Goal: Information Seeking & Learning: Check status

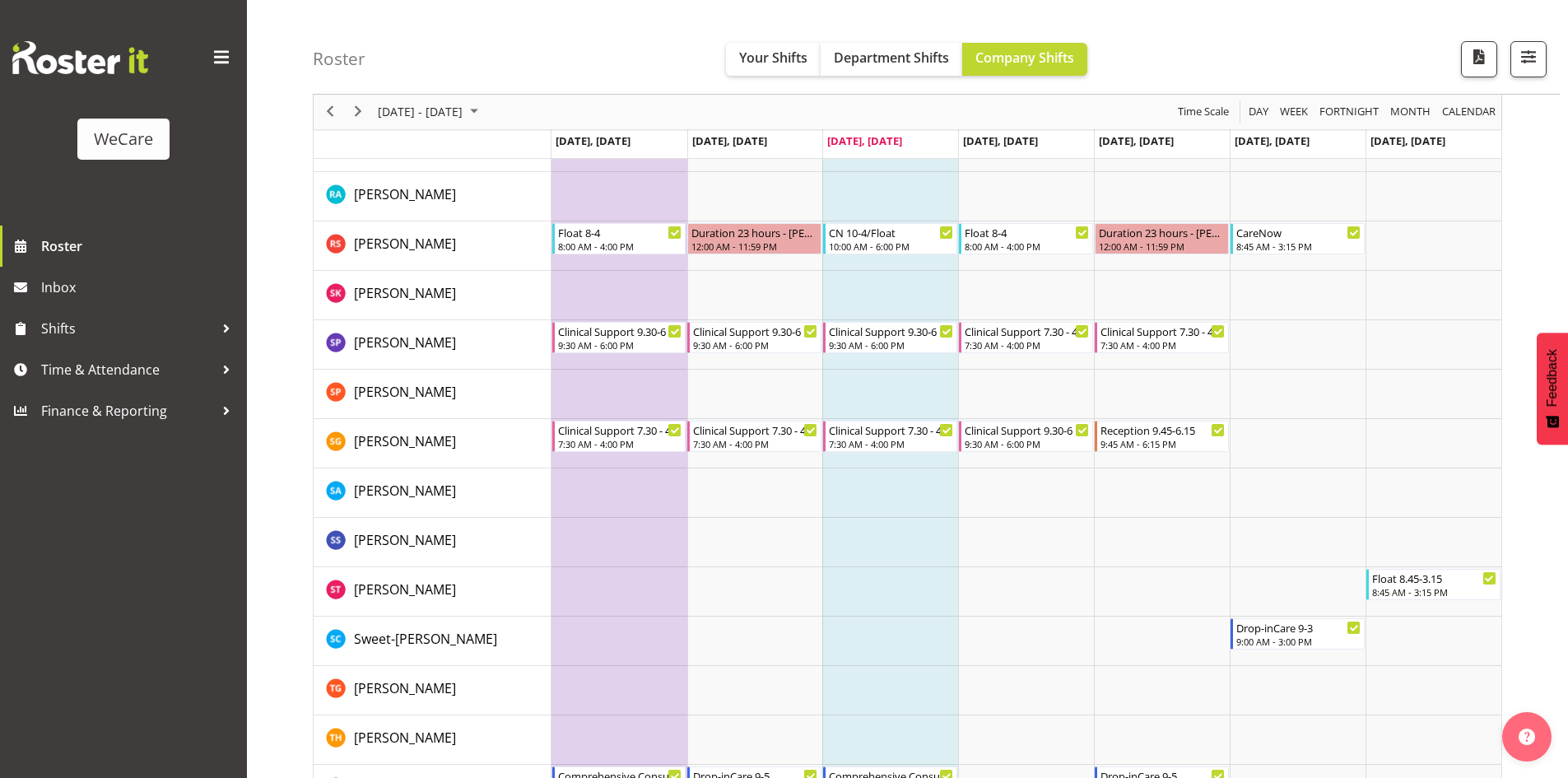
scroll to position [5654, 0]
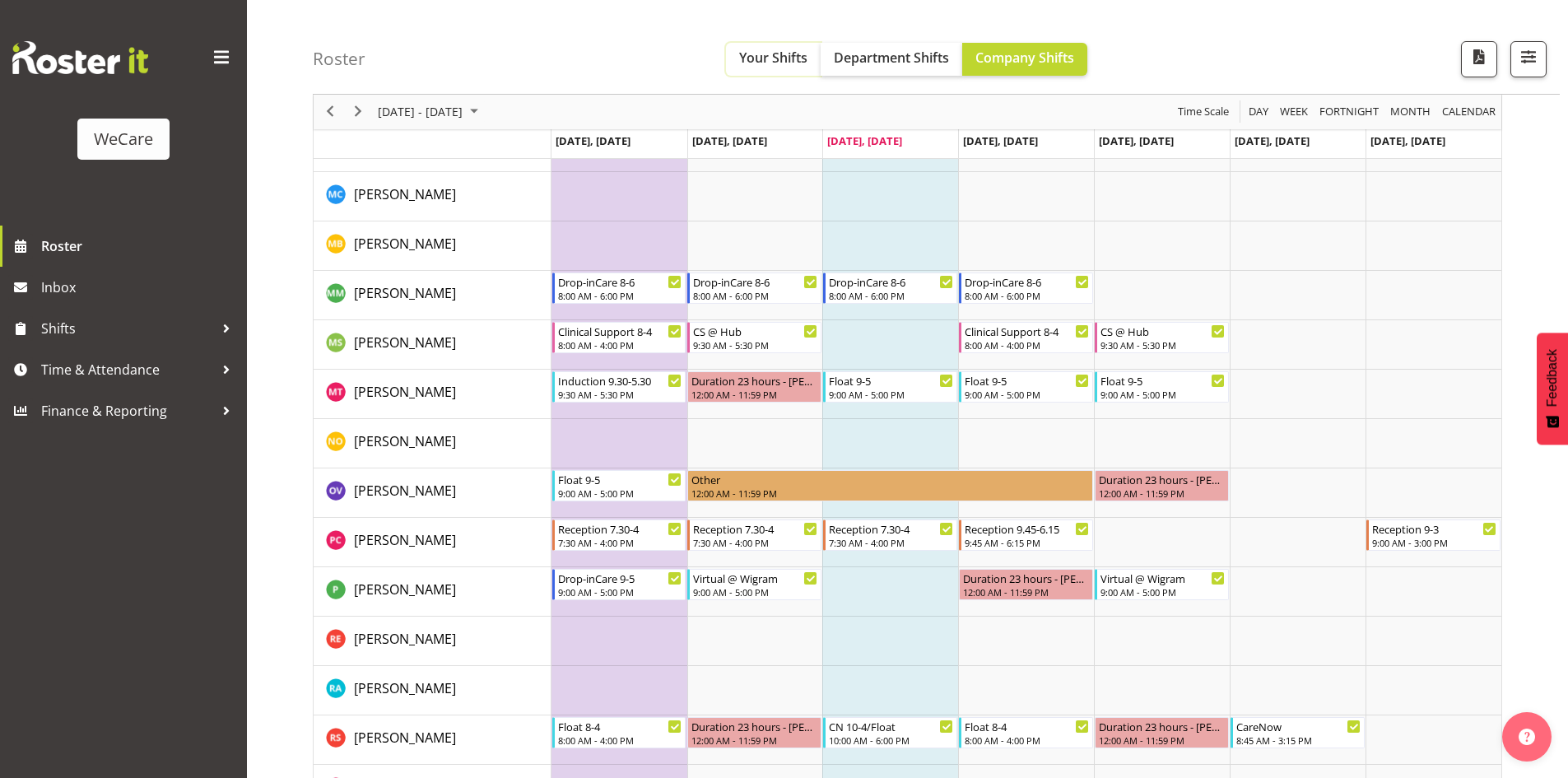
click at [775, 63] on span "Your Shifts" at bounding box center [773, 57] width 68 height 19
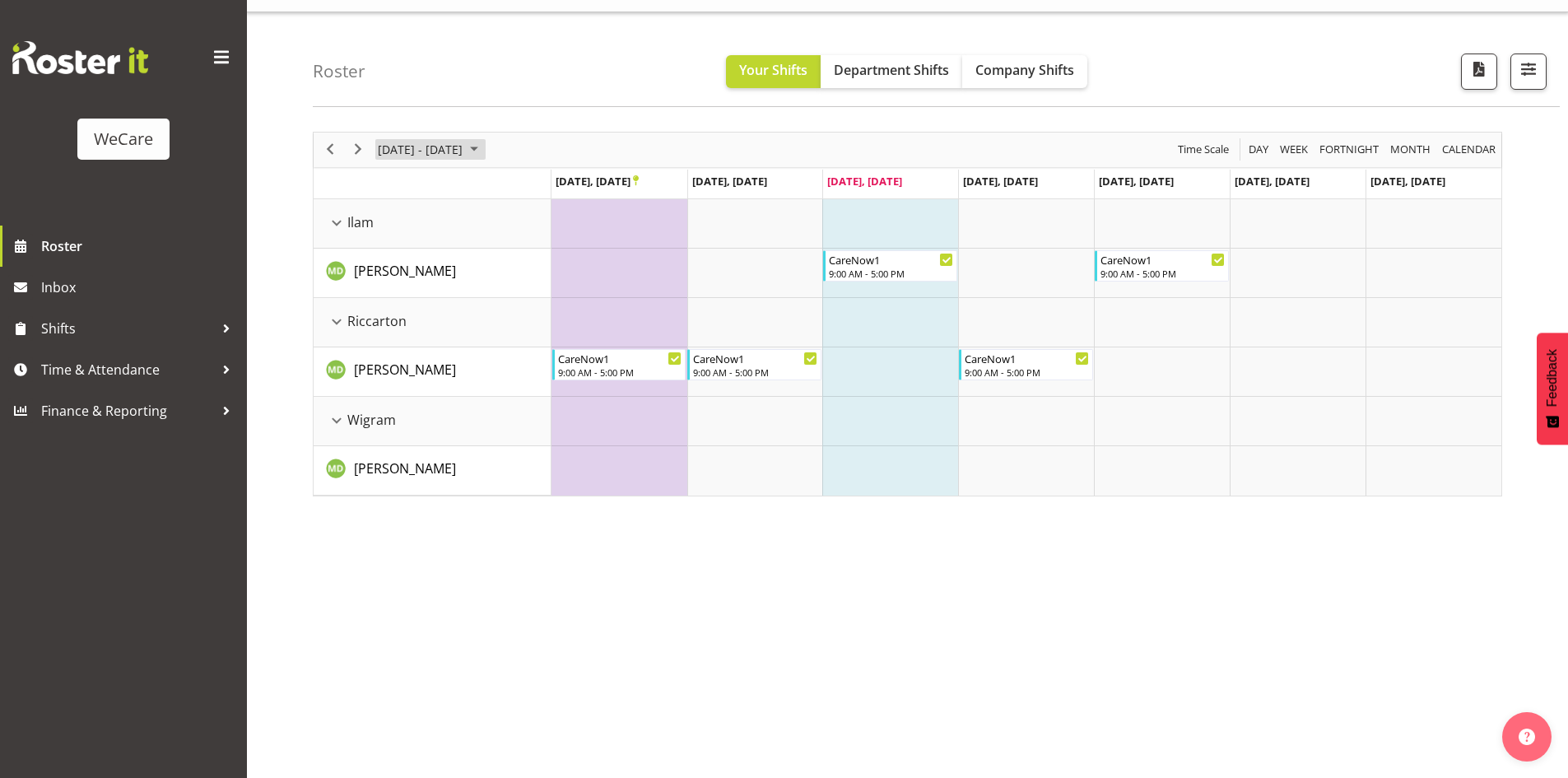
click at [484, 153] on span "September 2025" at bounding box center [474, 149] width 19 height 20
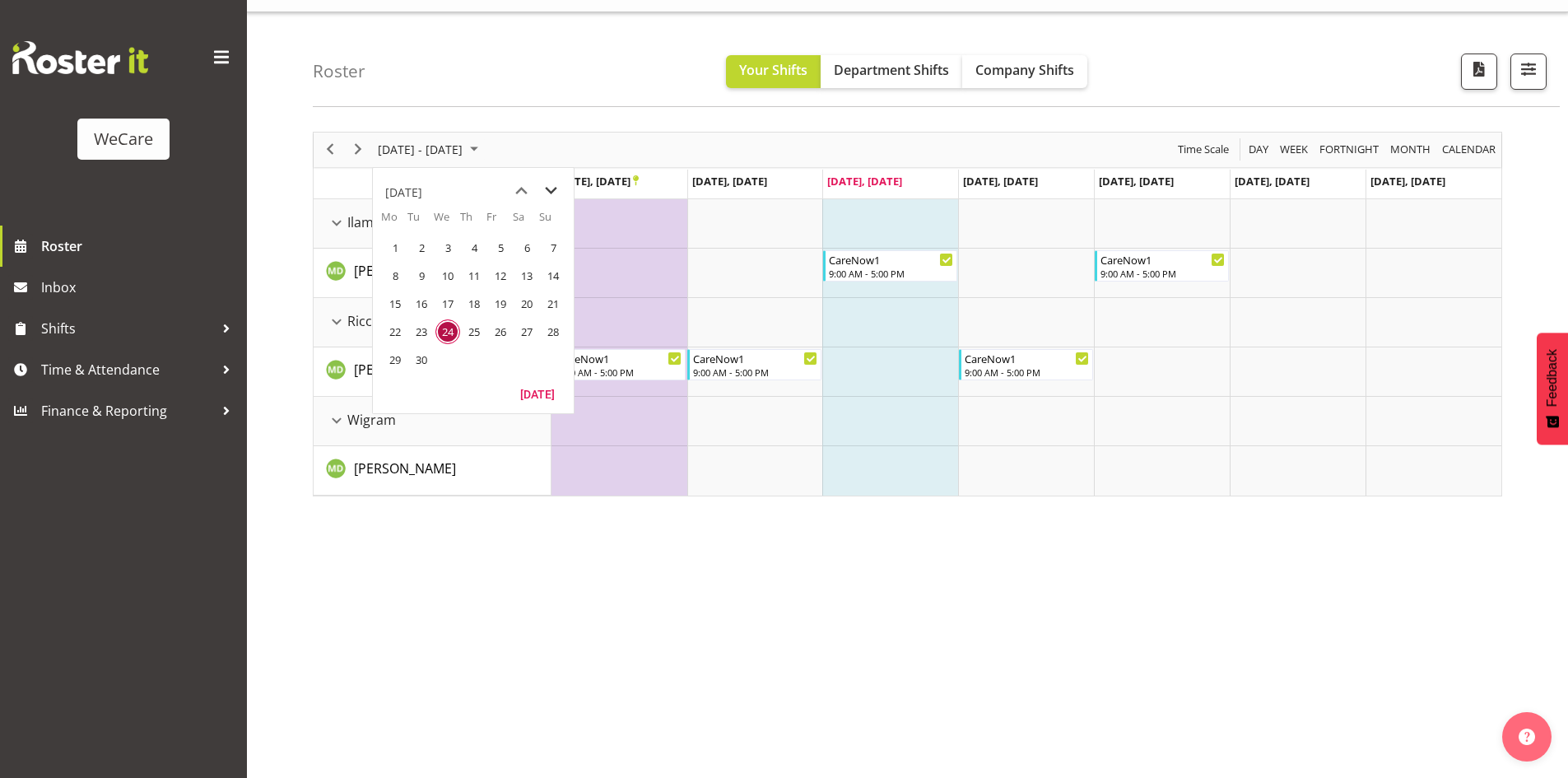
click at [541, 194] on span "next month" at bounding box center [551, 191] width 29 height 30
click at [415, 363] on span "28" at bounding box center [422, 360] width 25 height 25
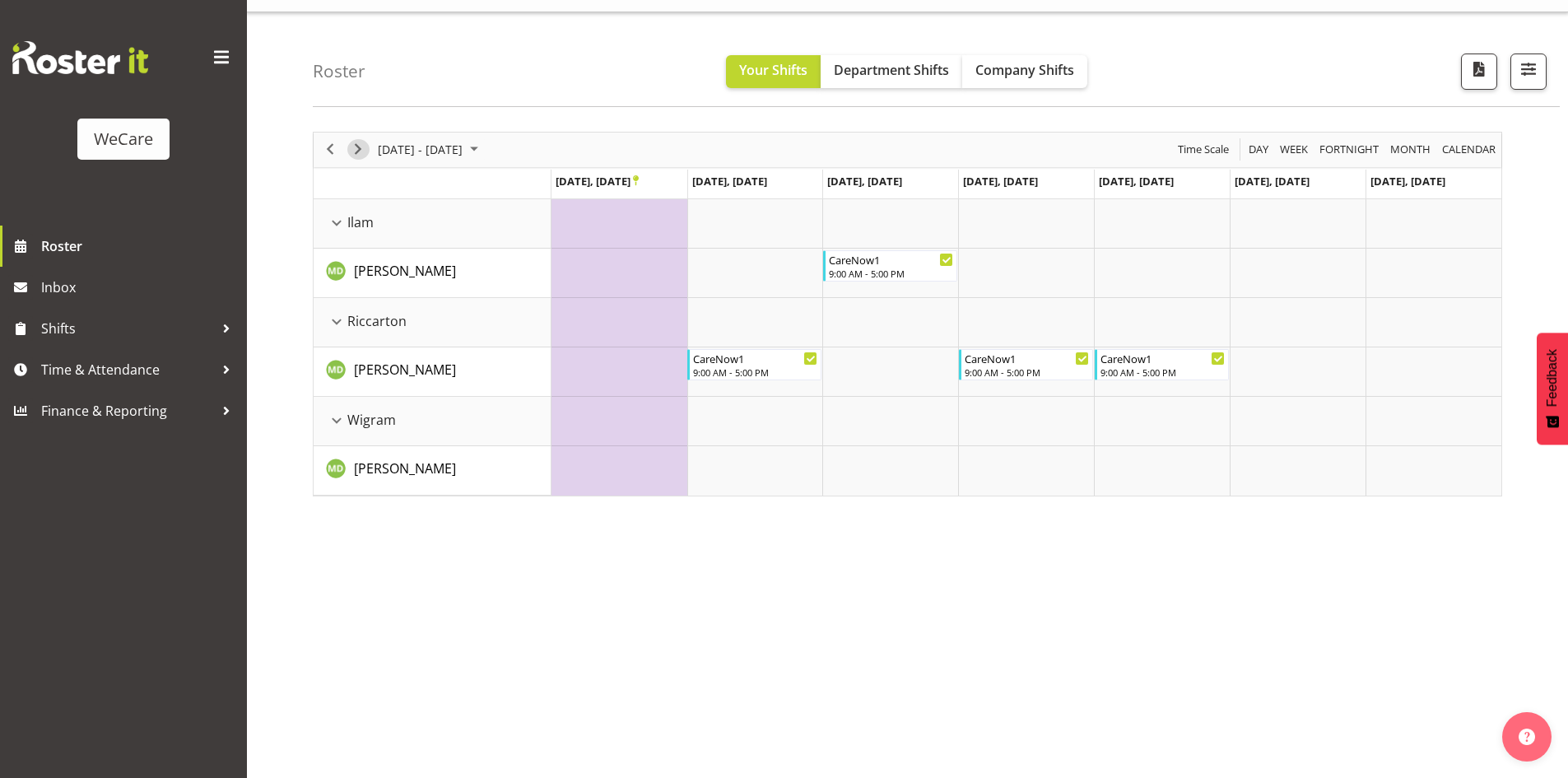
click at [358, 148] on span "Next" at bounding box center [358, 149] width 19 height 20
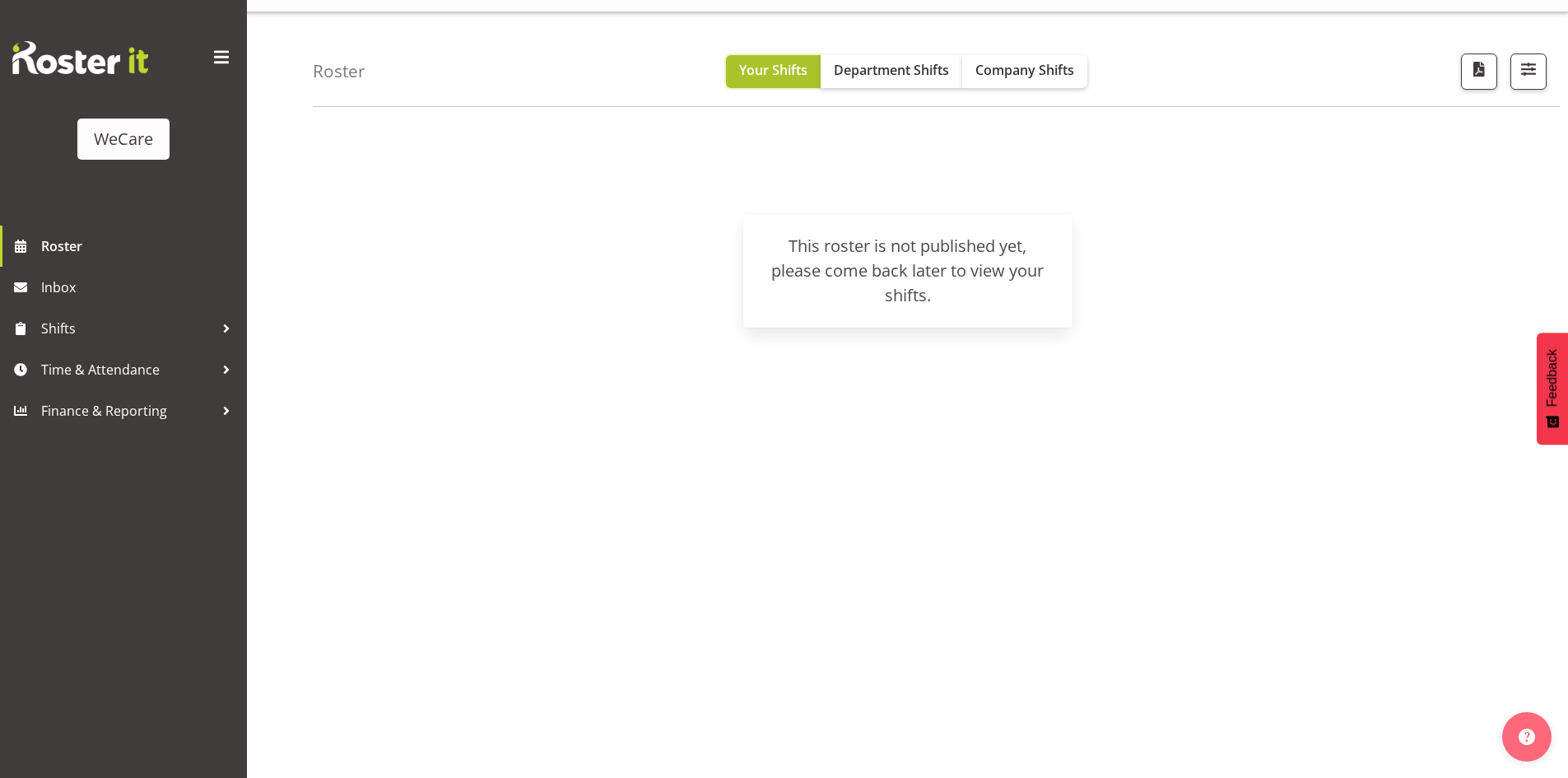
click at [805, 67] on span "Your Shifts" at bounding box center [773, 70] width 68 height 19
click at [1037, 72] on span "Company Shifts" at bounding box center [1025, 70] width 99 height 19
click at [782, 71] on span "Your Shifts" at bounding box center [773, 70] width 68 height 19
click at [61, 67] on img at bounding box center [80, 57] width 136 height 33
click at [104, 146] on div "WeCare" at bounding box center [123, 139] width 59 height 25
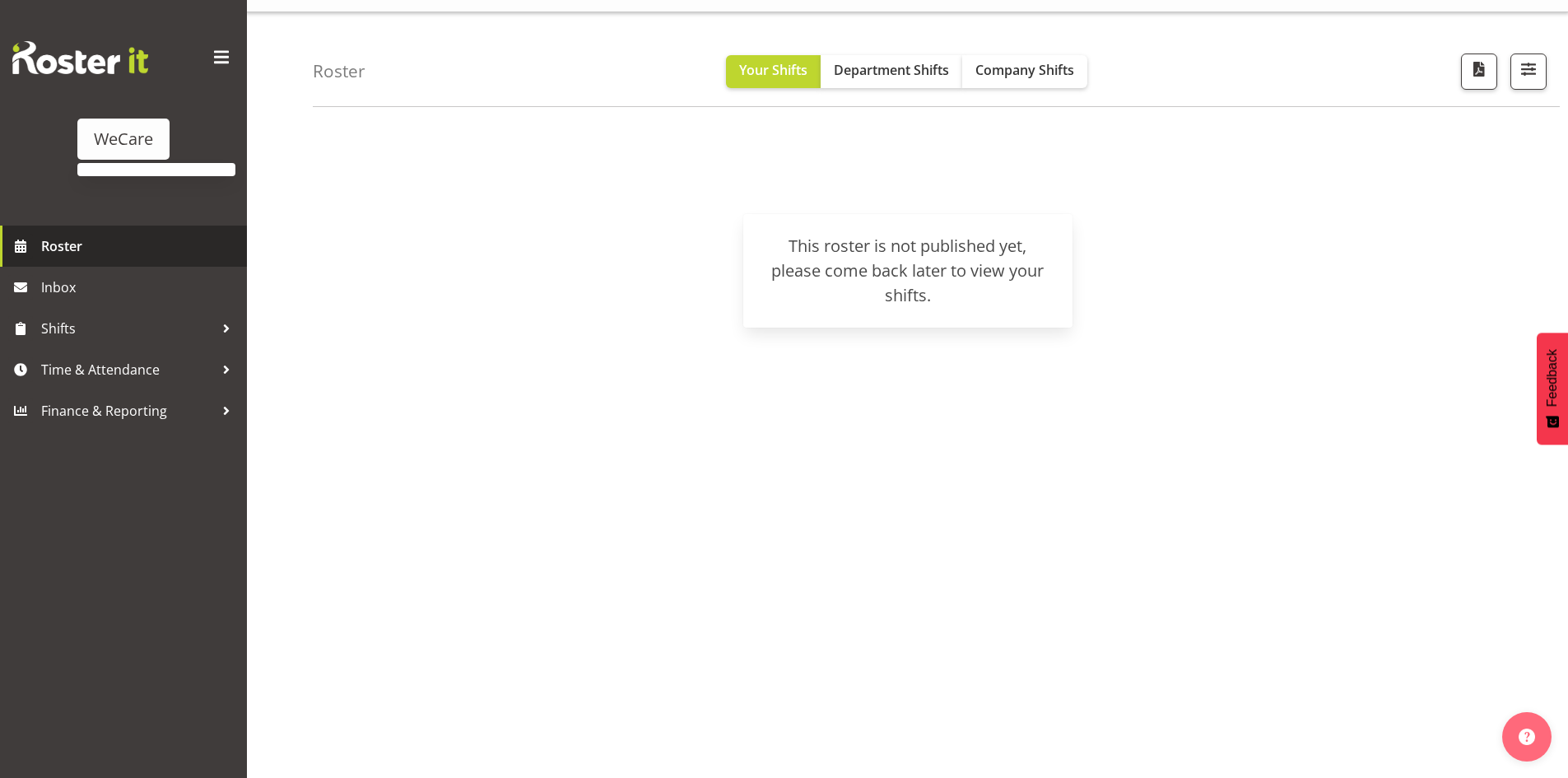
click at [71, 244] on span "Roster" at bounding box center [140, 246] width 198 height 25
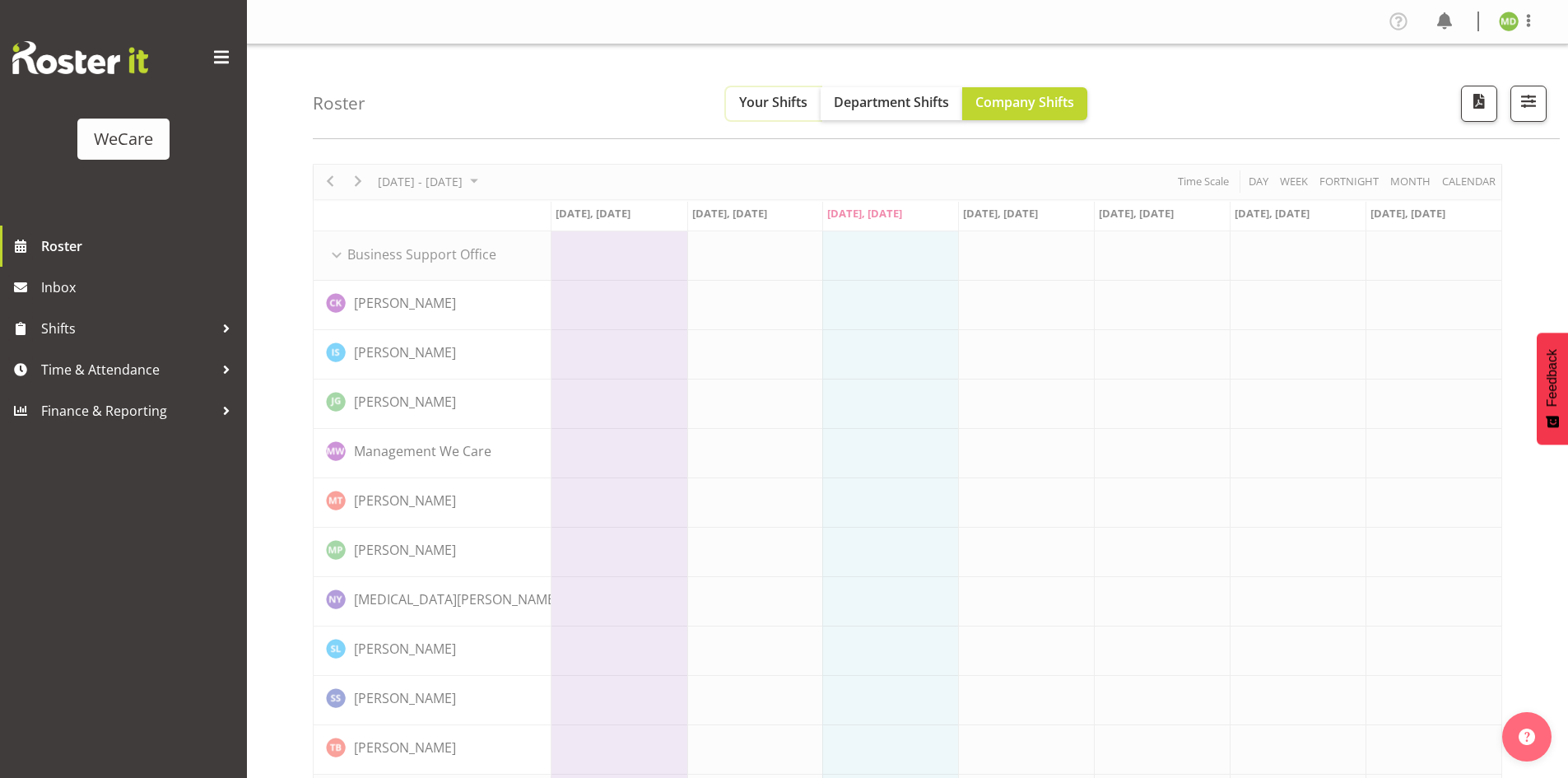
click at [783, 103] on span "Your Shifts" at bounding box center [773, 101] width 68 height 19
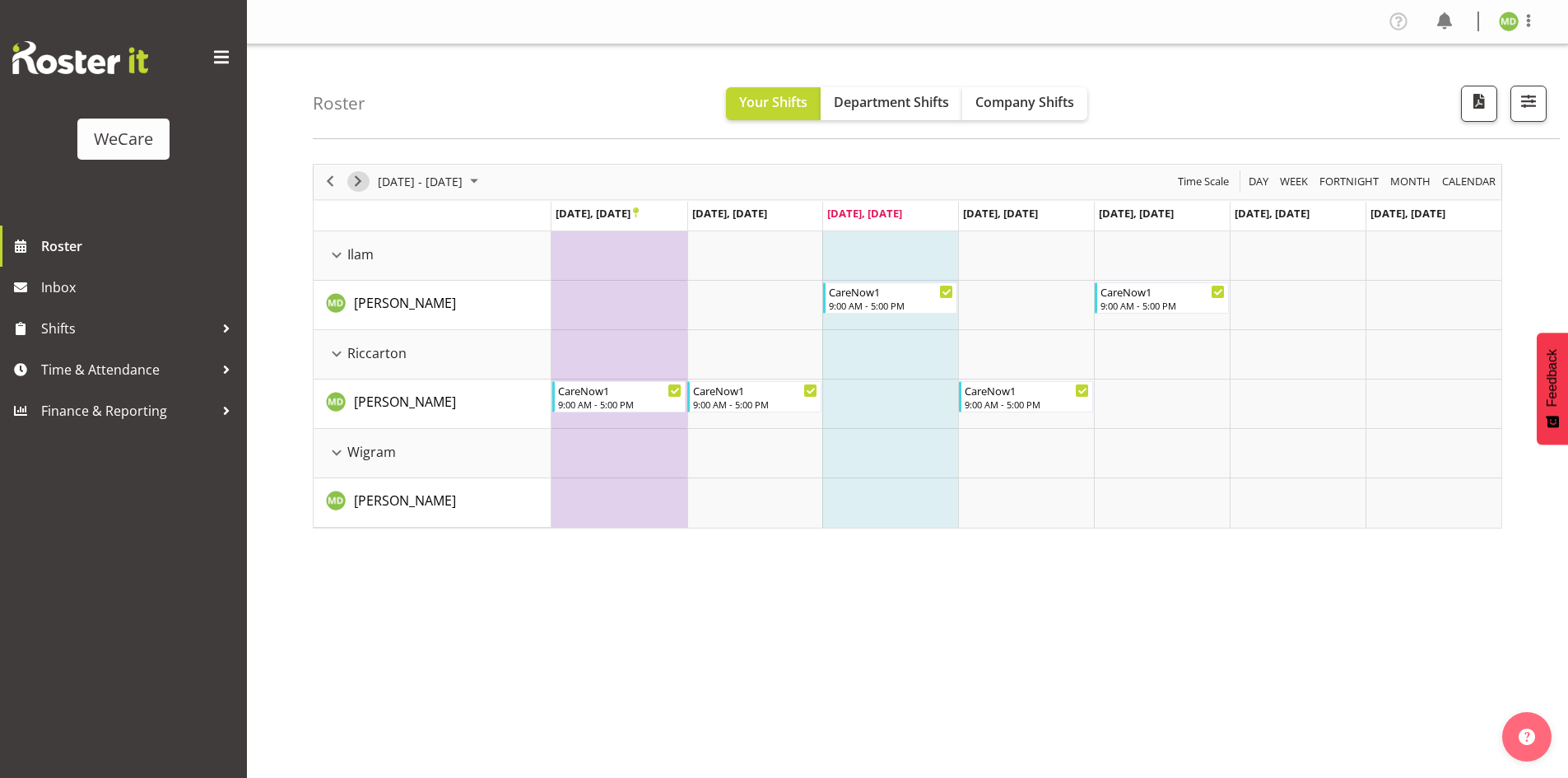
click at [359, 188] on span "Next" at bounding box center [358, 181] width 19 height 20
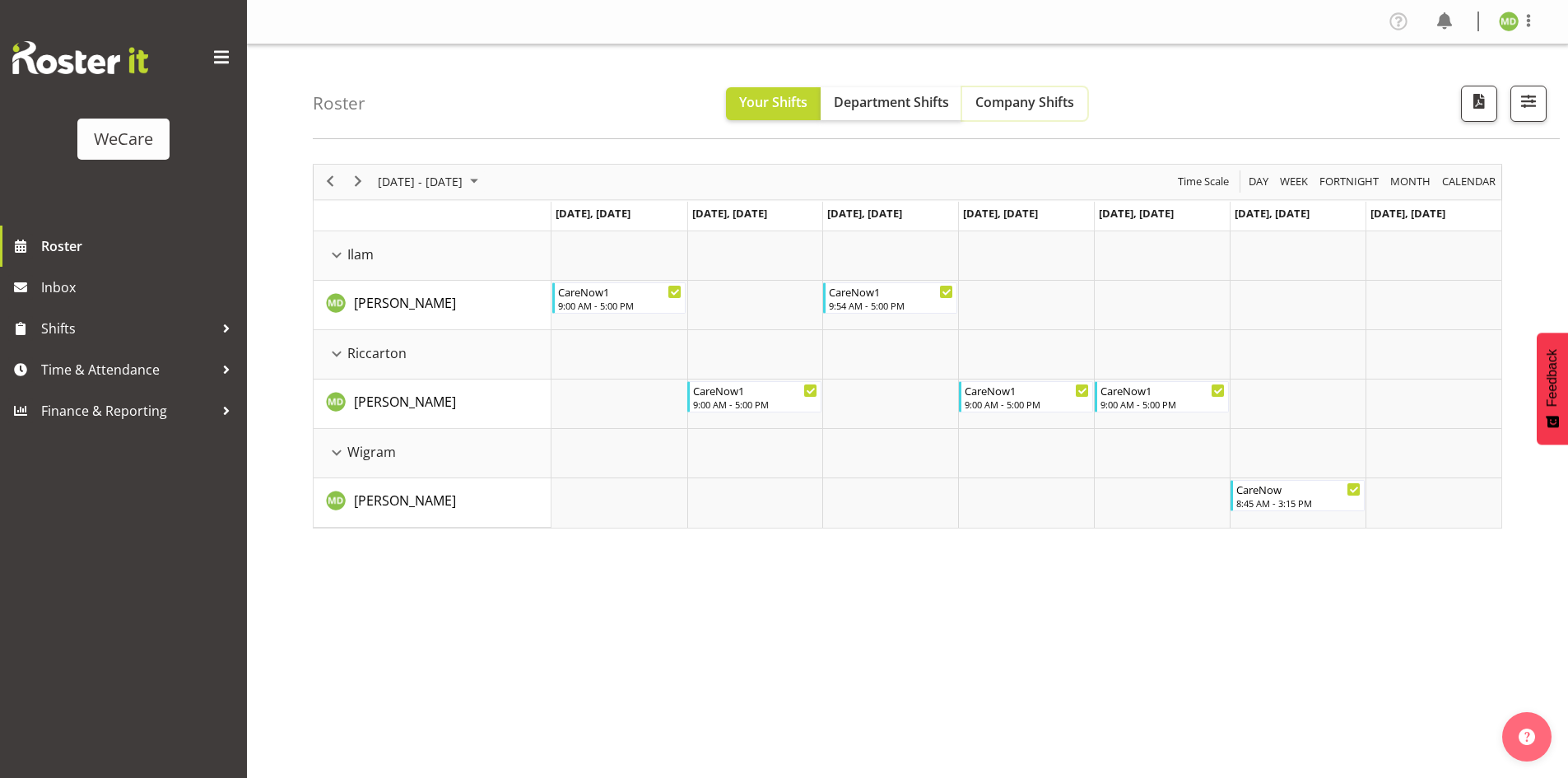
click at [1069, 95] on span "Company Shifts" at bounding box center [1025, 101] width 99 height 19
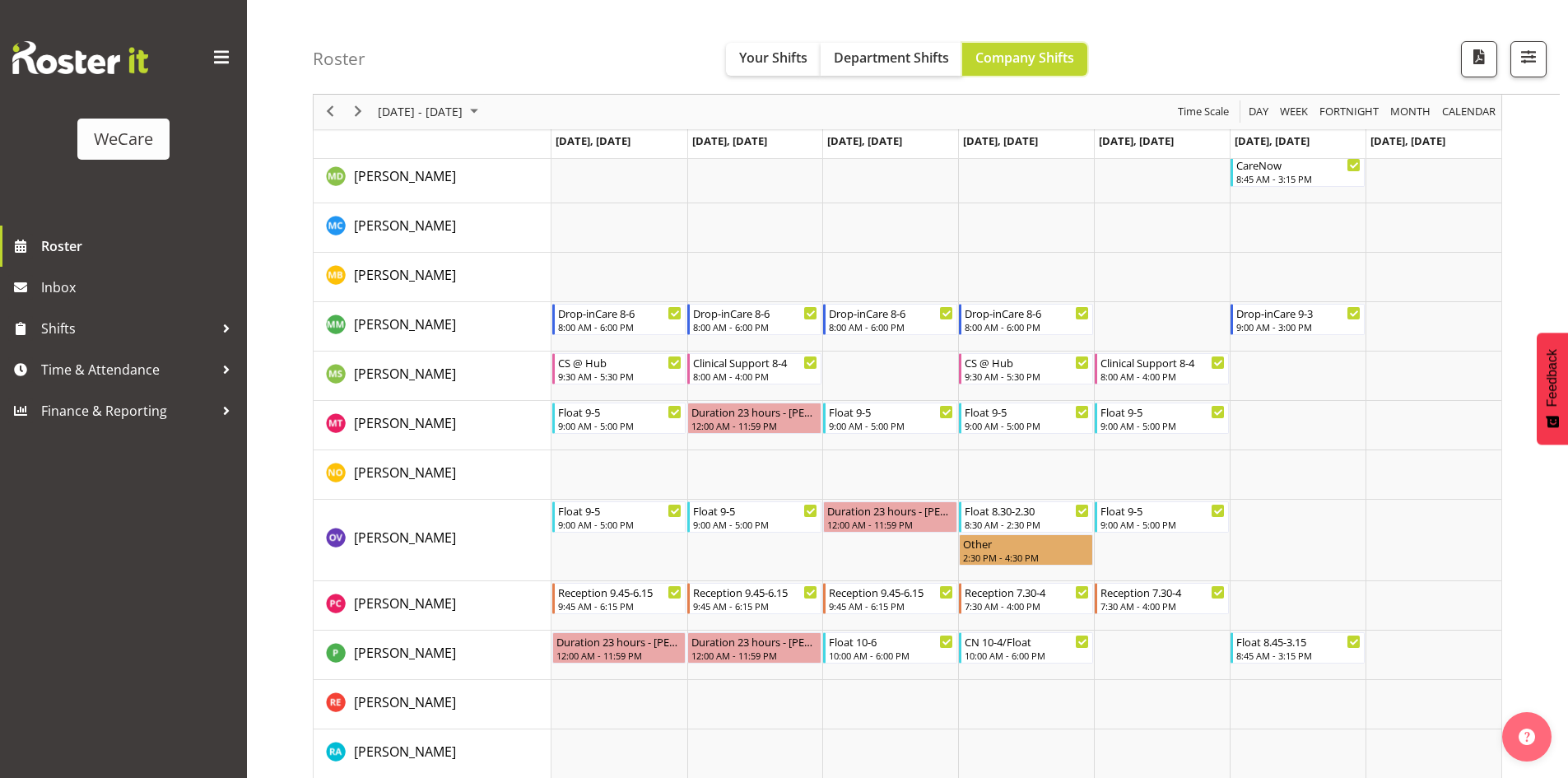
scroll to position [5517, 0]
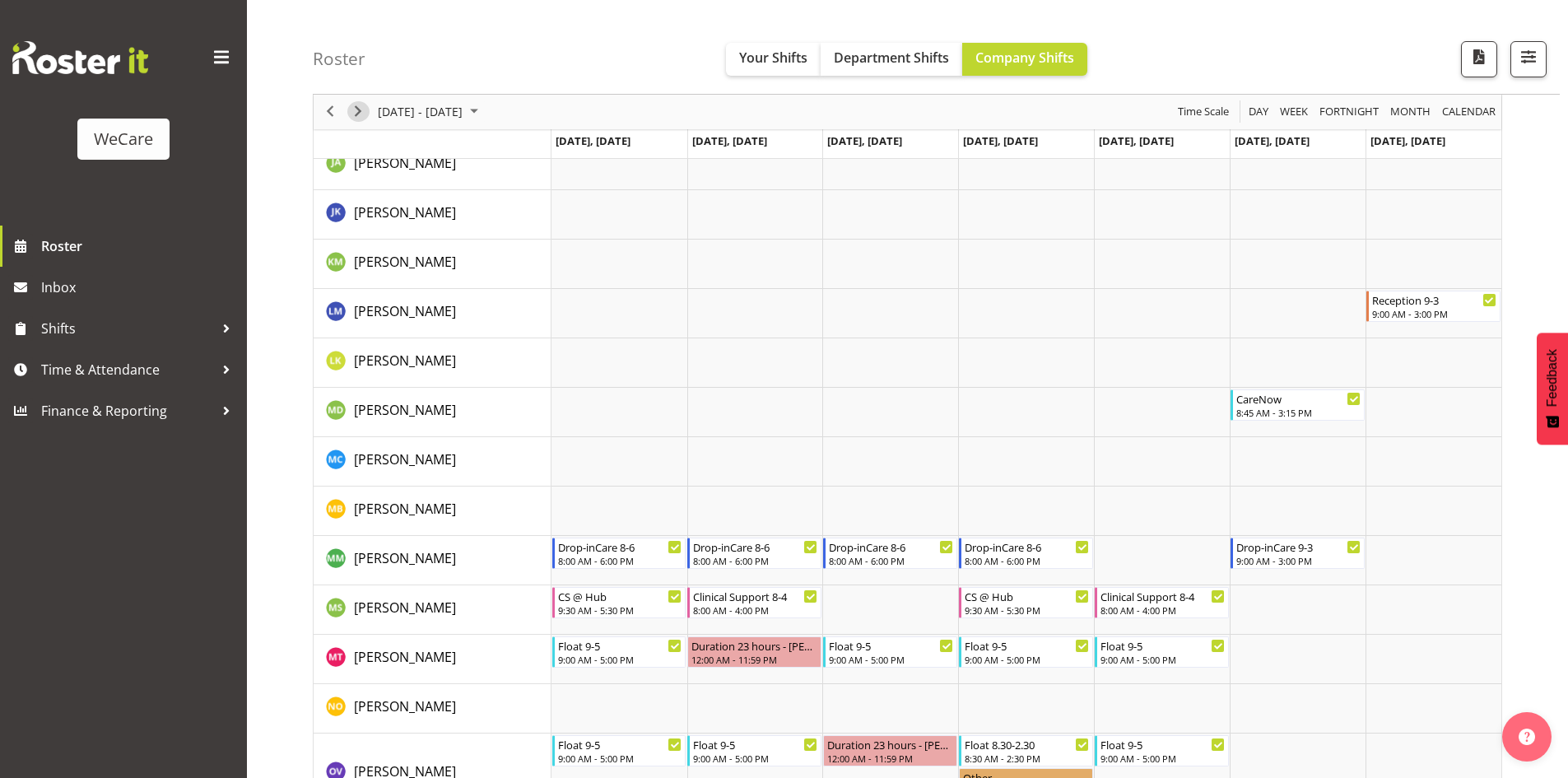
click at [356, 111] on span "Next" at bounding box center [358, 112] width 19 height 20
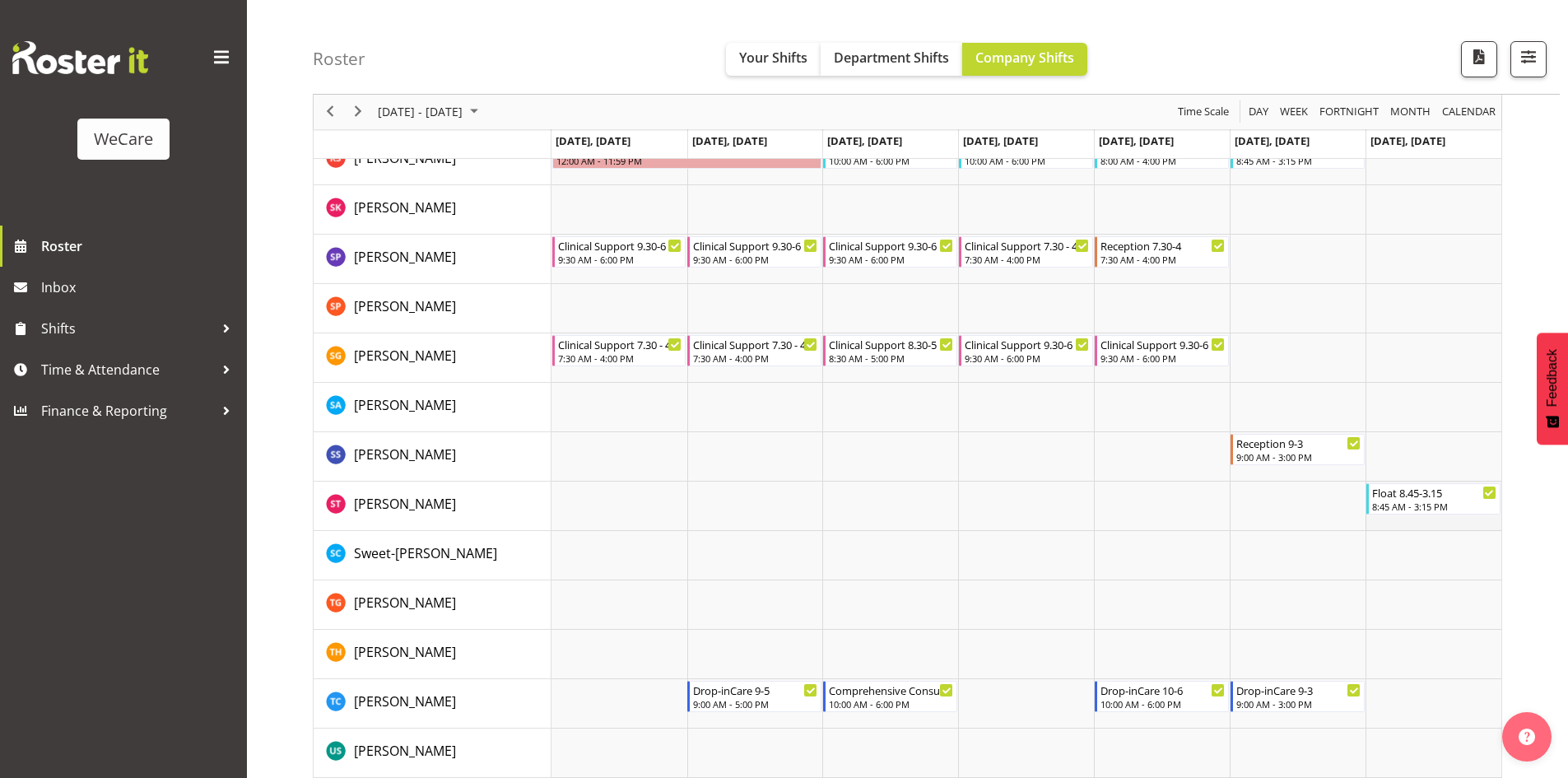
scroll to position [6394, 0]
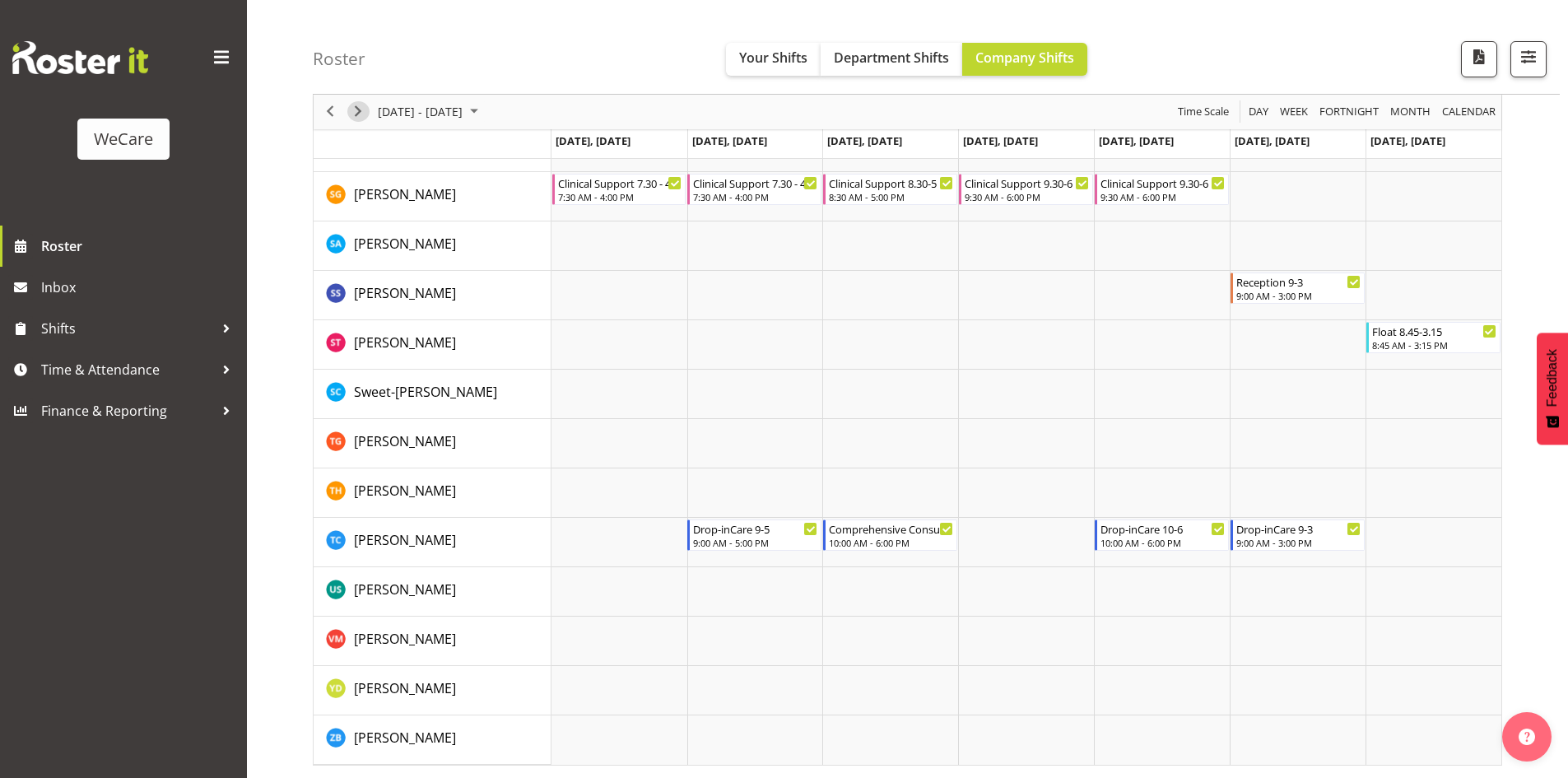
click at [353, 116] on span "Next" at bounding box center [358, 112] width 19 height 20
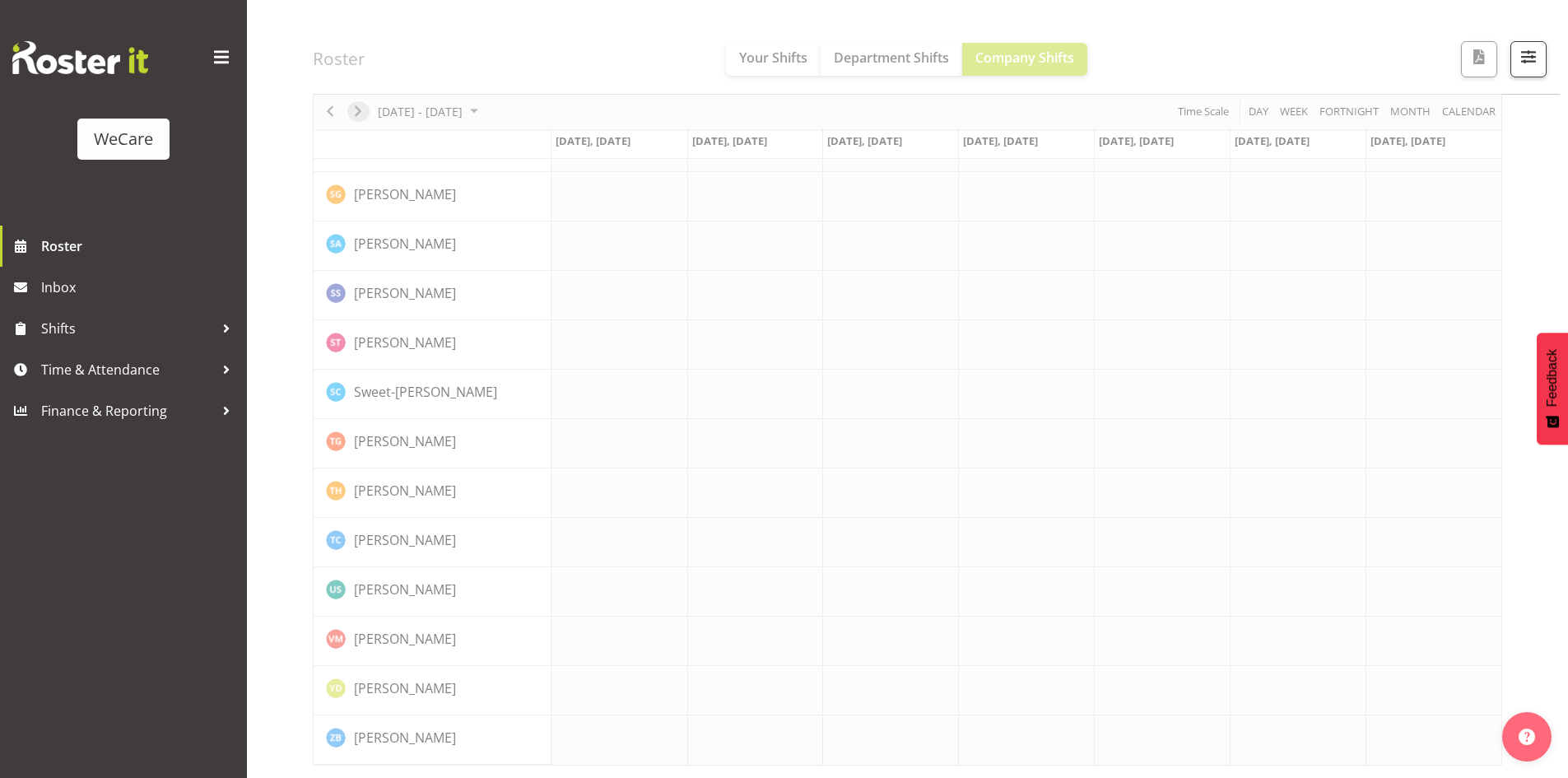
scroll to position [6330, 0]
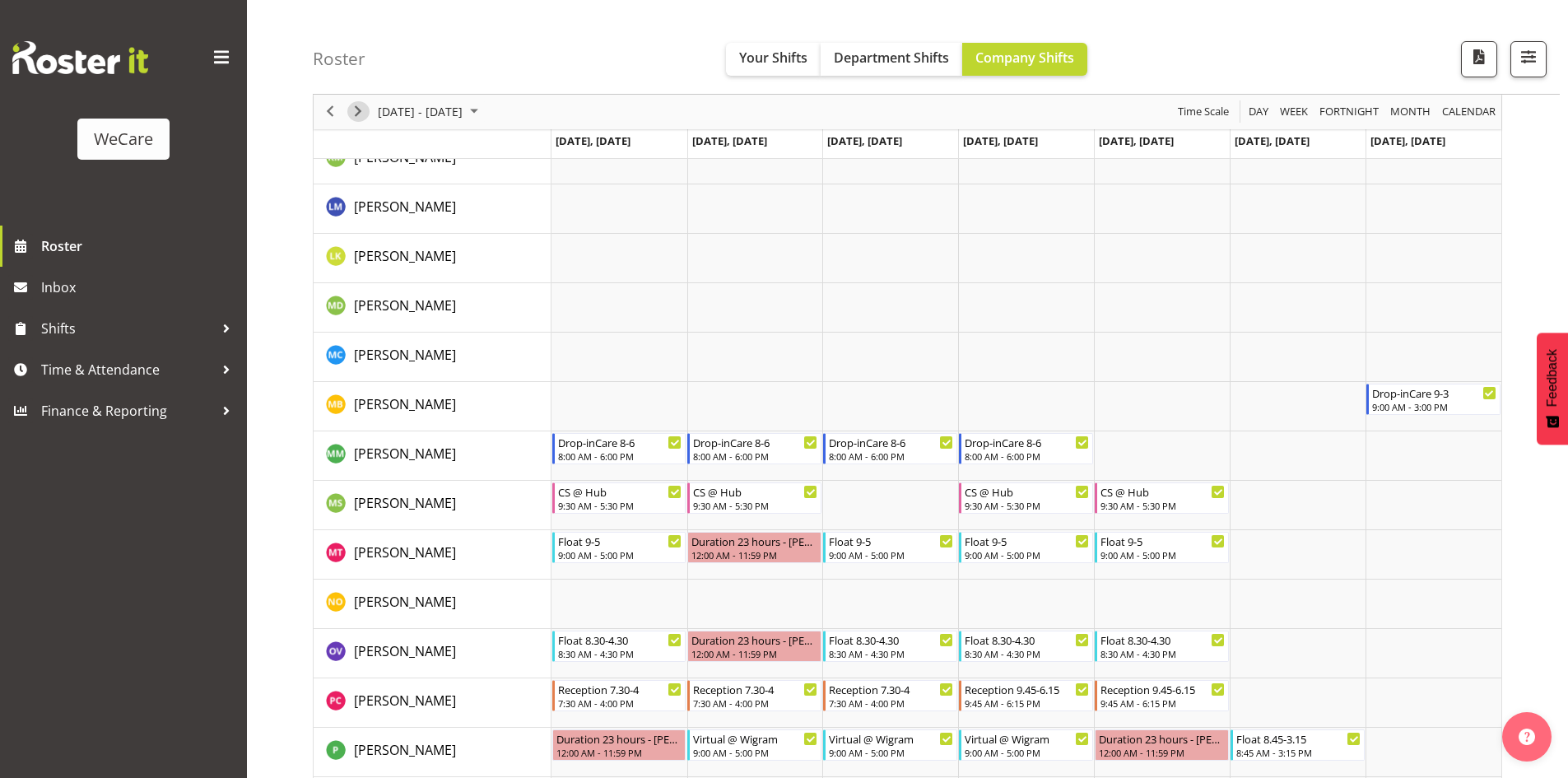
scroll to position [5457, 0]
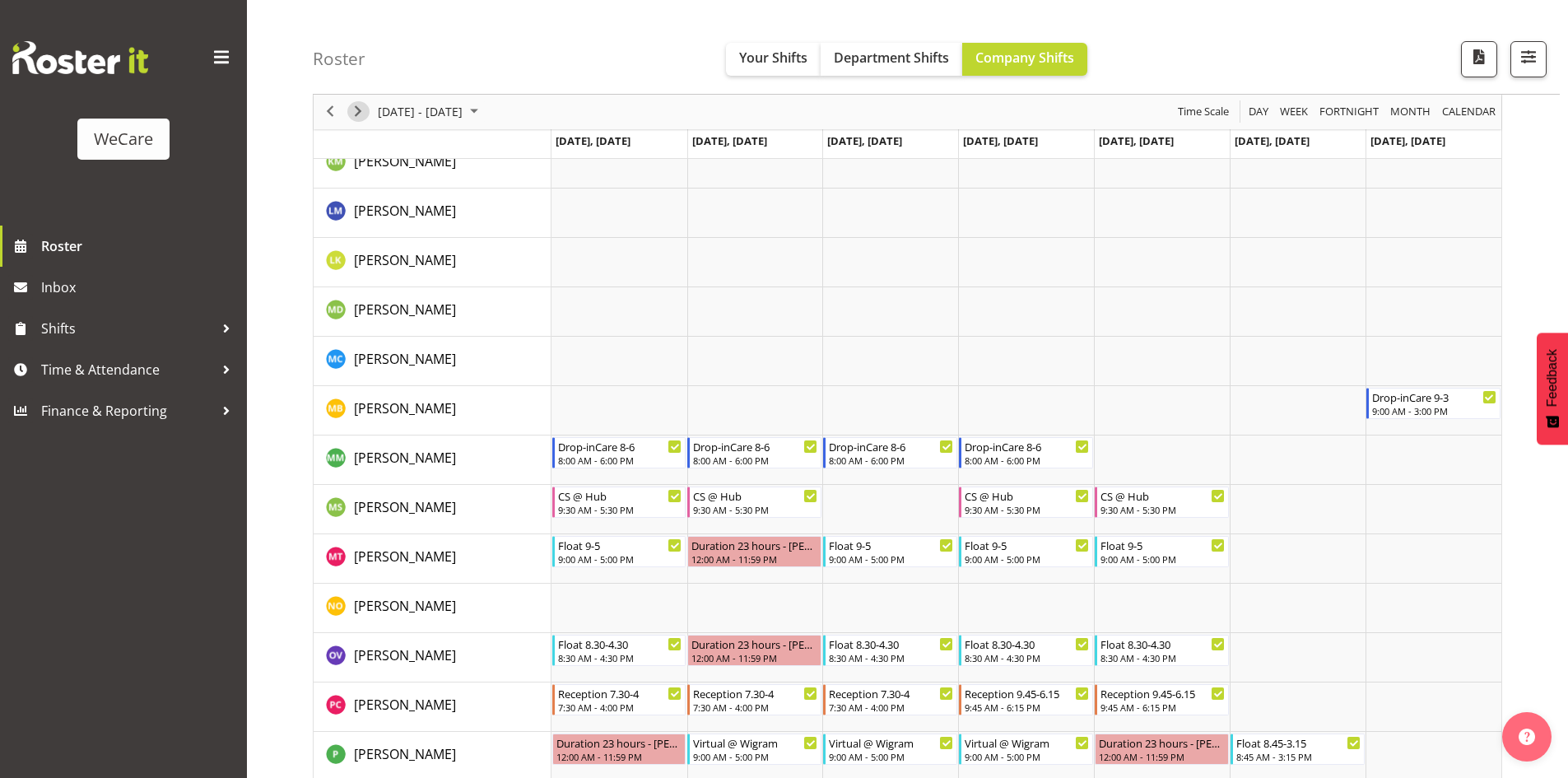
drag, startPoint x: 355, startPoint y: 118, endPoint x: 1093, endPoint y: 445, distance: 807.2
click at [355, 118] on span "Next" at bounding box center [358, 112] width 19 height 20
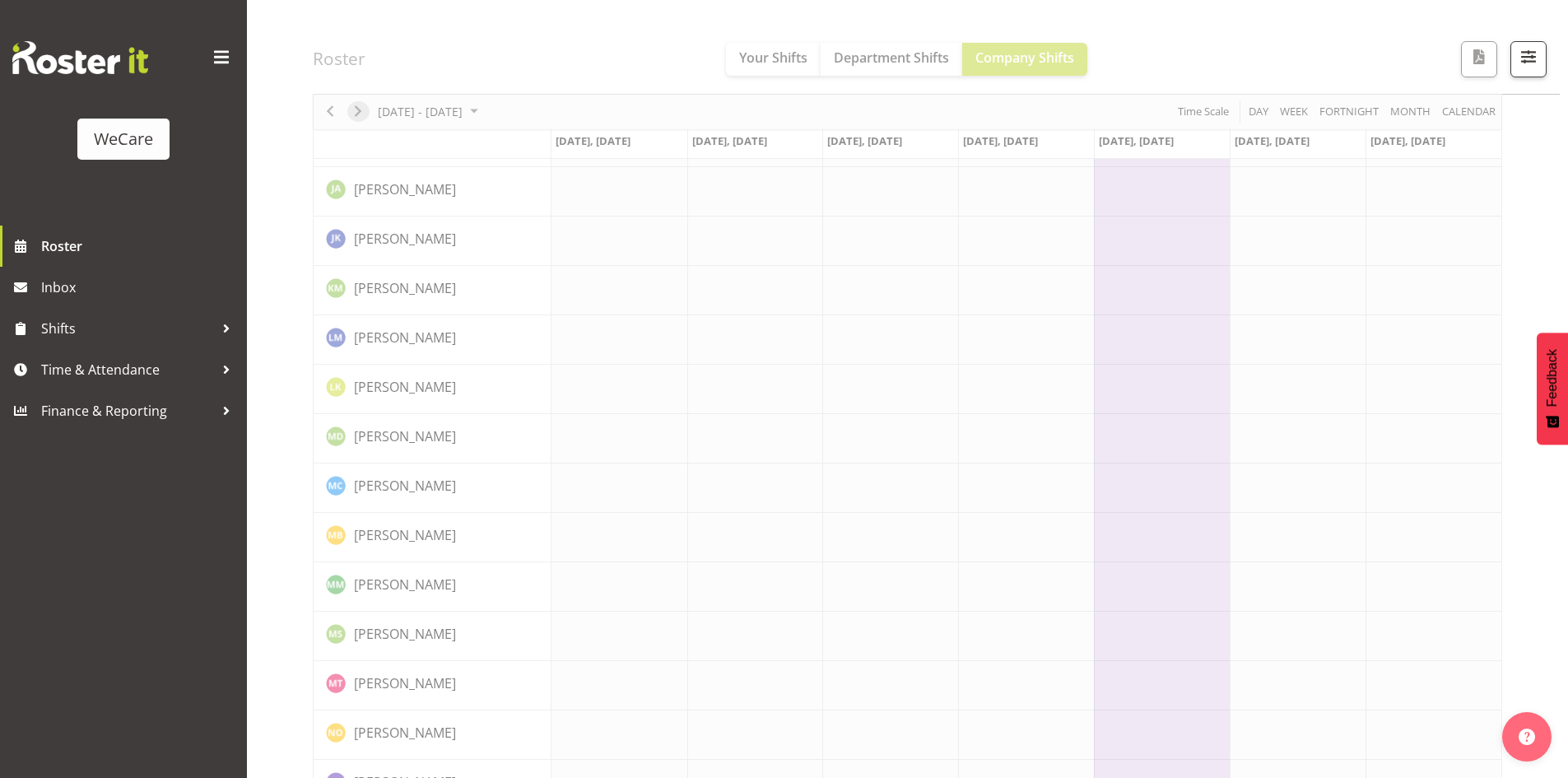
scroll to position [5293, 0]
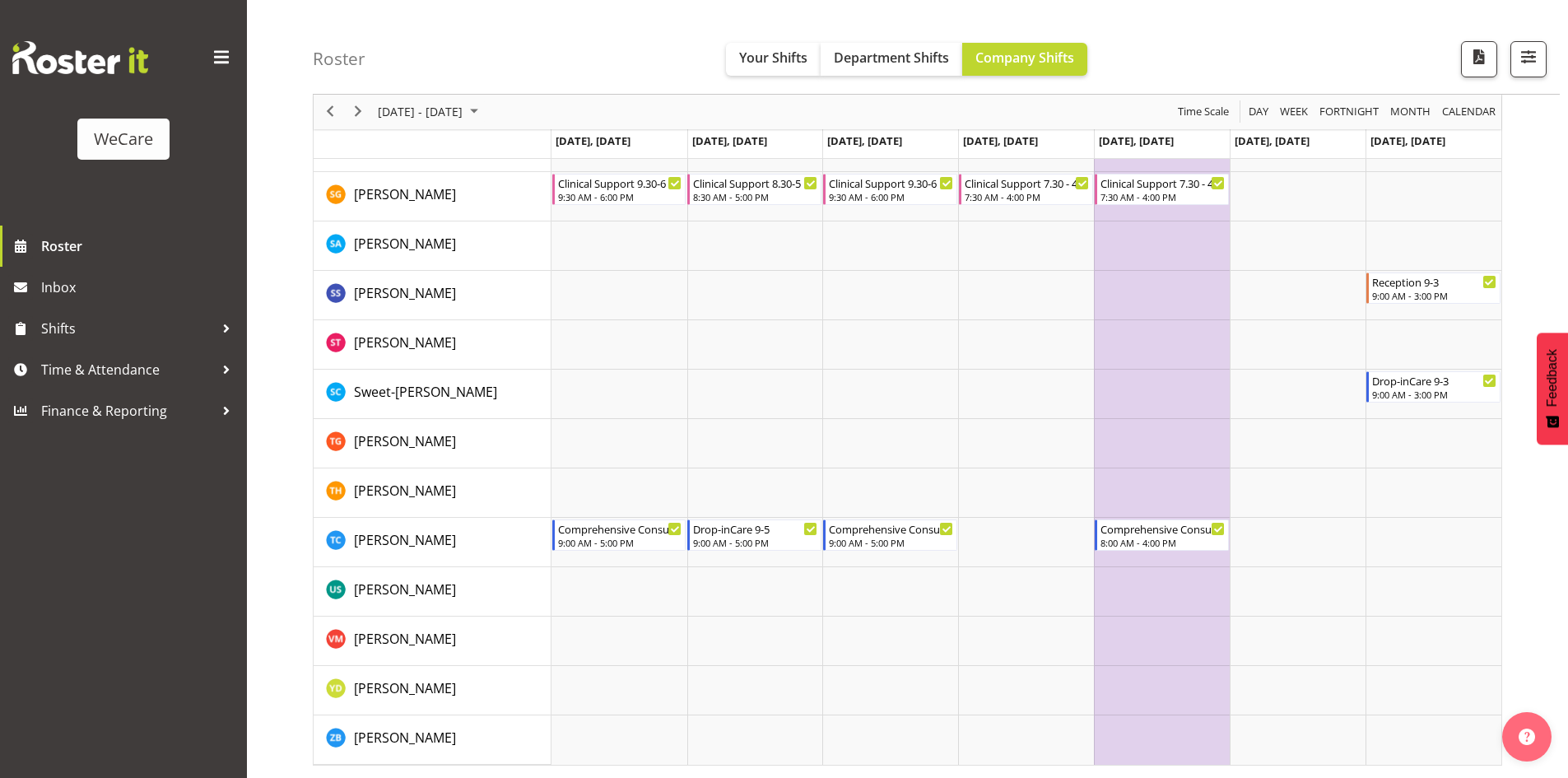
scroll to position [6248, 0]
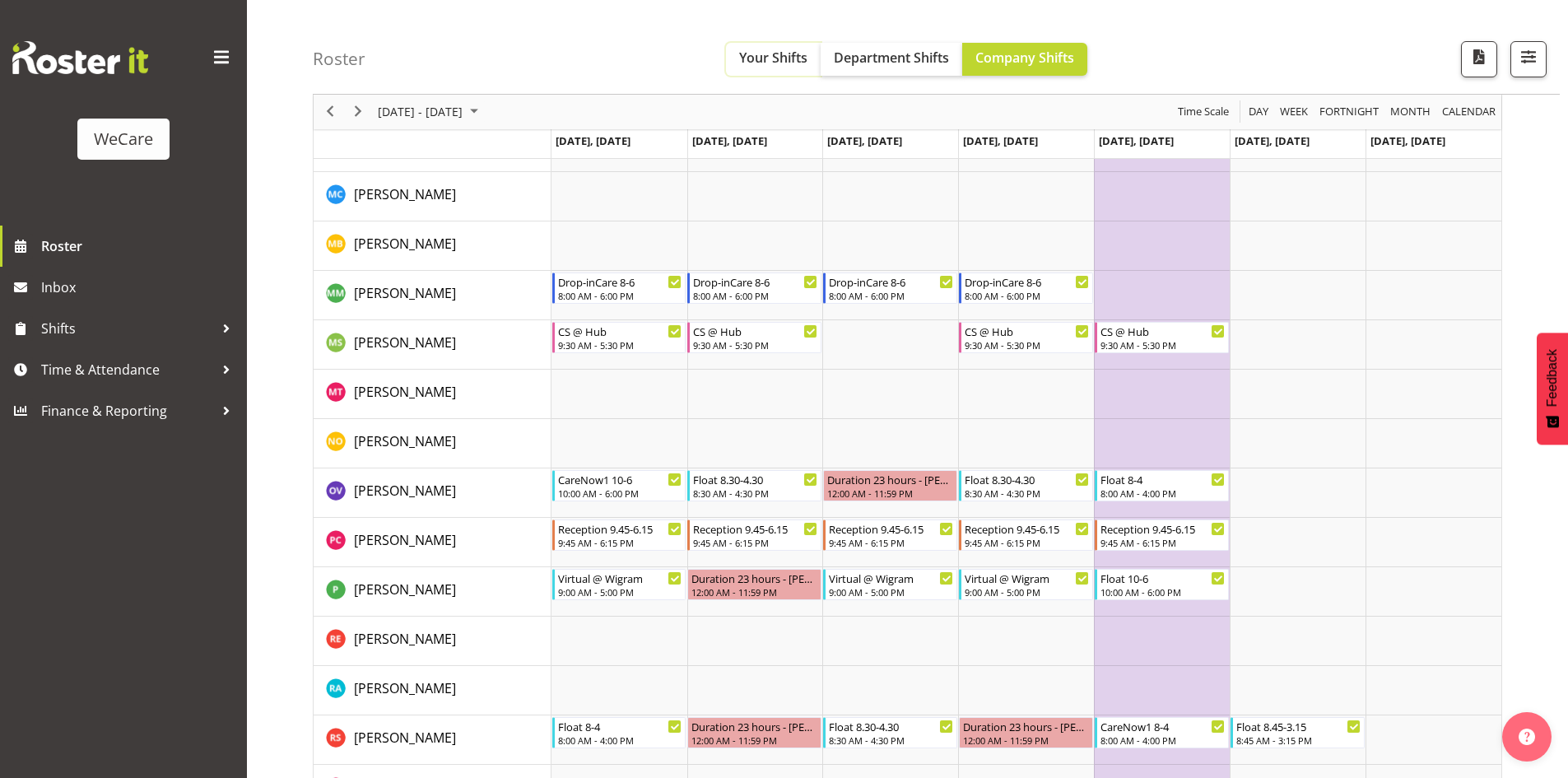
click at [770, 64] on span "Your Shifts" at bounding box center [773, 57] width 68 height 19
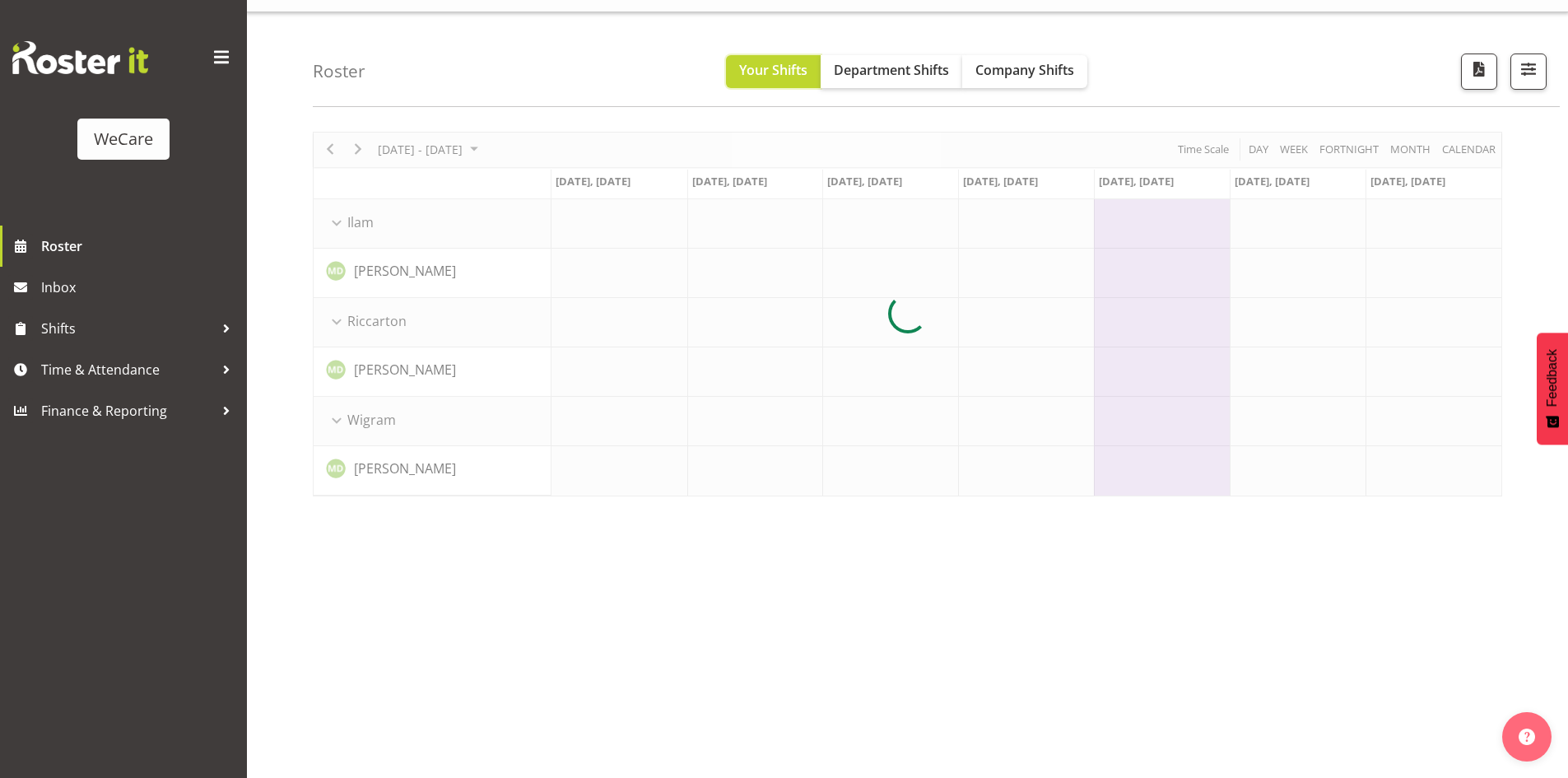
scroll to position [32, 0]
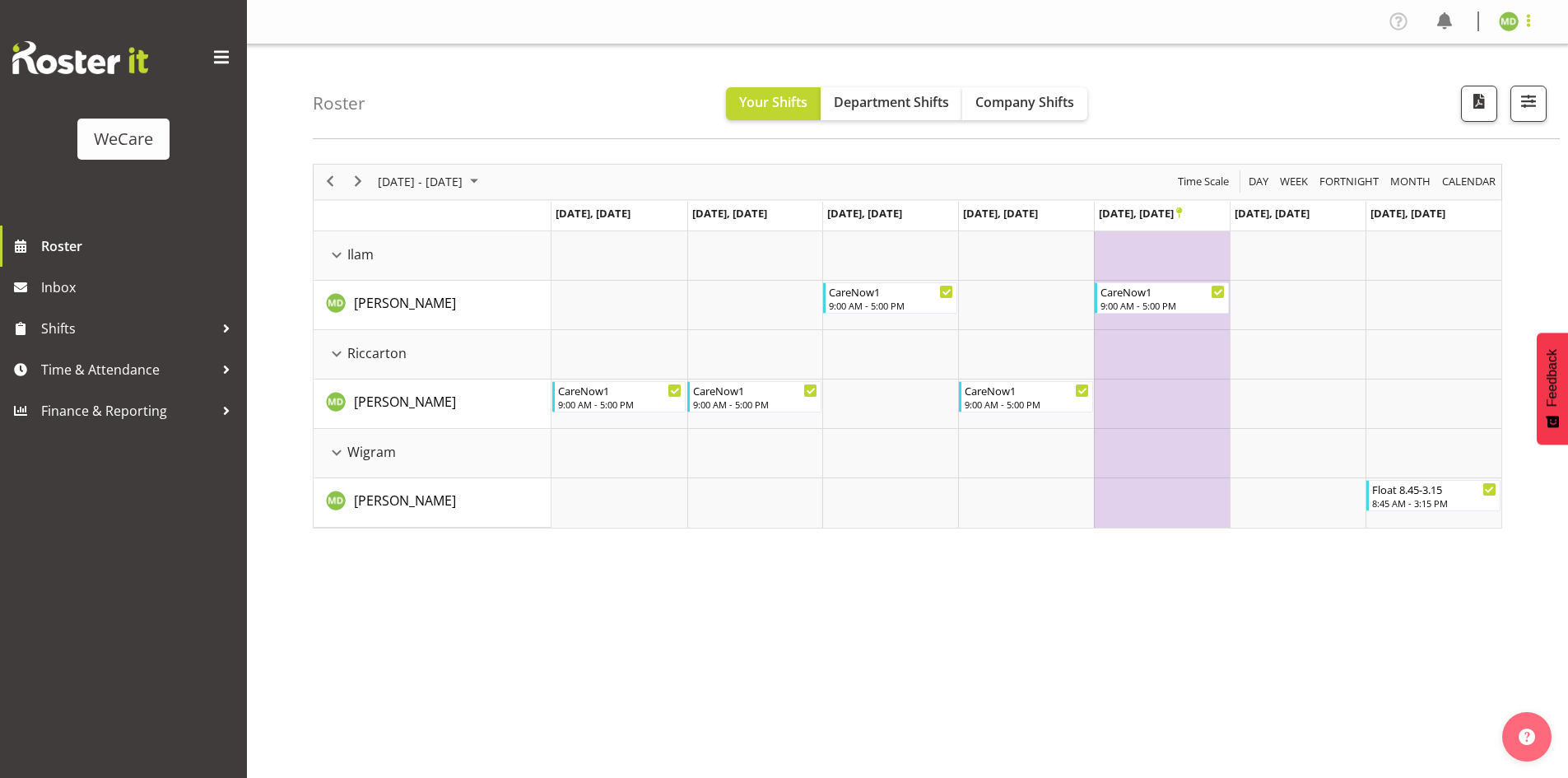
click at [1527, 24] on span at bounding box center [1528, 20] width 19 height 19
click at [1409, 95] on link "Log Out" at bounding box center [1459, 86] width 158 height 30
